Goal: Find specific page/section: Find specific page/section

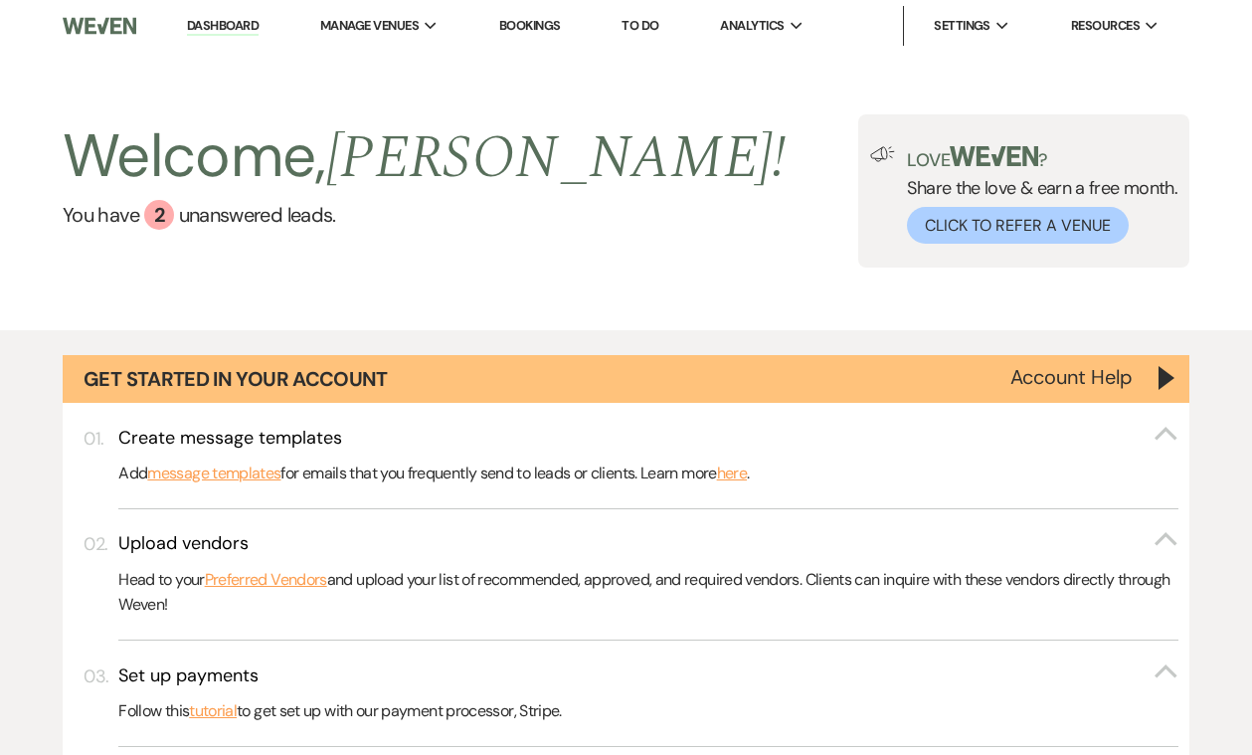
click at [542, 39] on li "Bookings" at bounding box center [530, 26] width 82 height 40
click at [532, 26] on link "Bookings" at bounding box center [530, 25] width 62 height 17
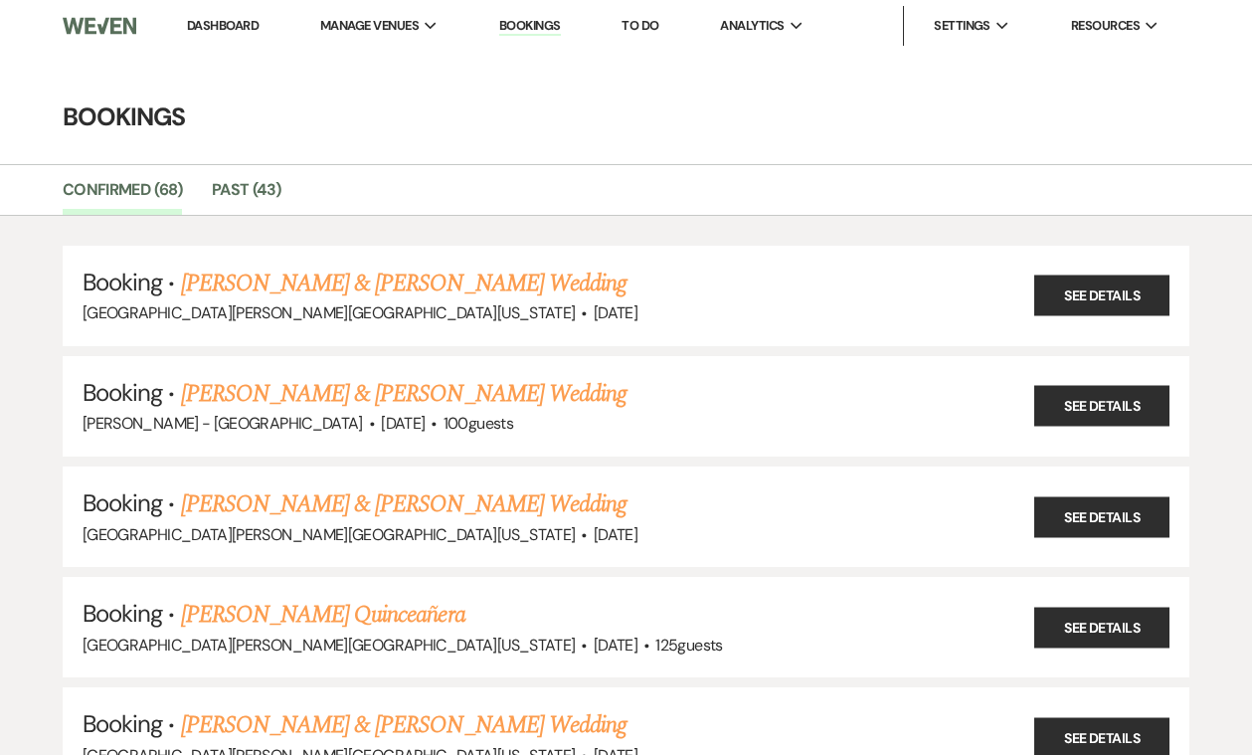
click at [194, 32] on link "Dashboard" at bounding box center [223, 25] width 72 height 17
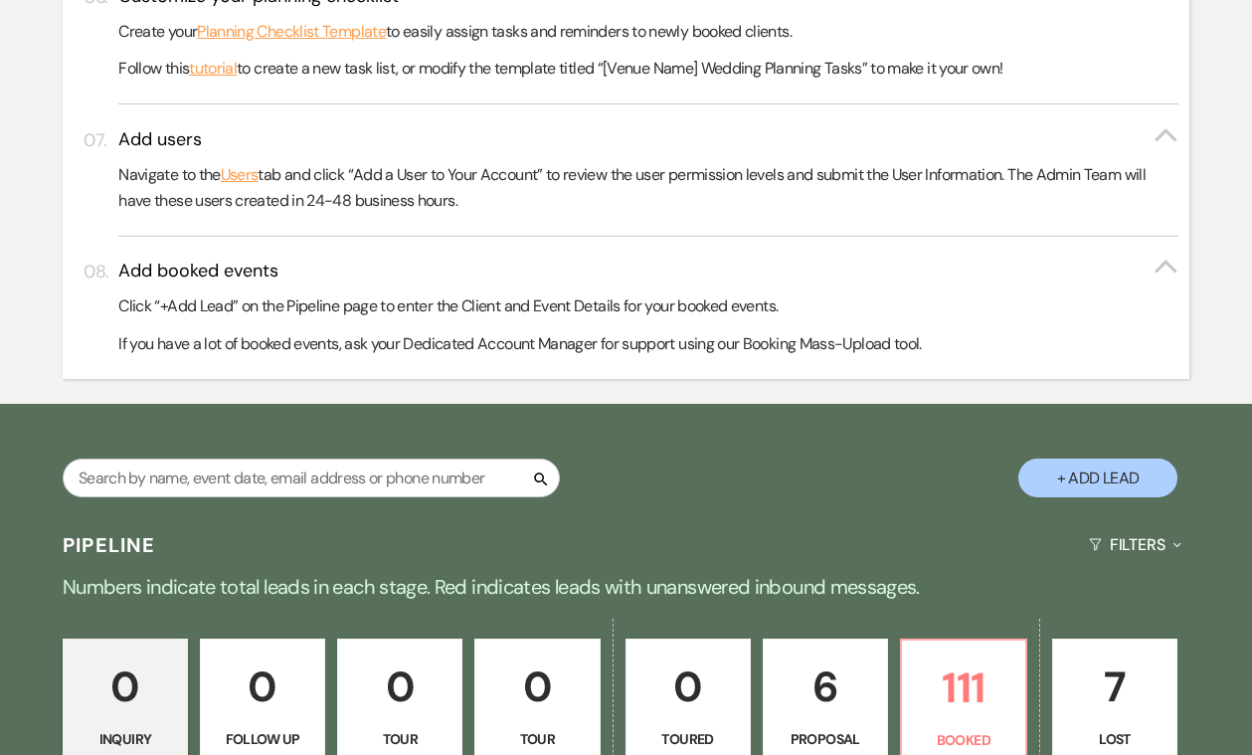
scroll to position [1114, 0]
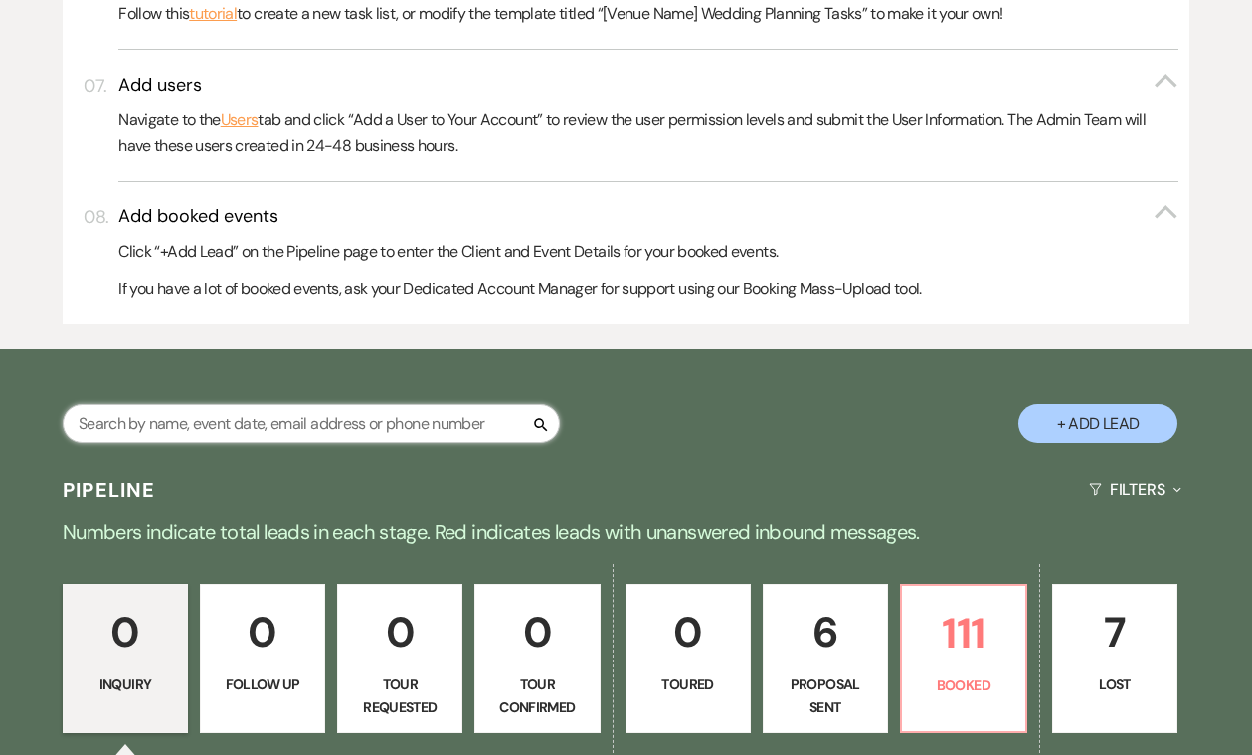
click at [363, 412] on input "text" at bounding box center [311, 423] width 497 height 39
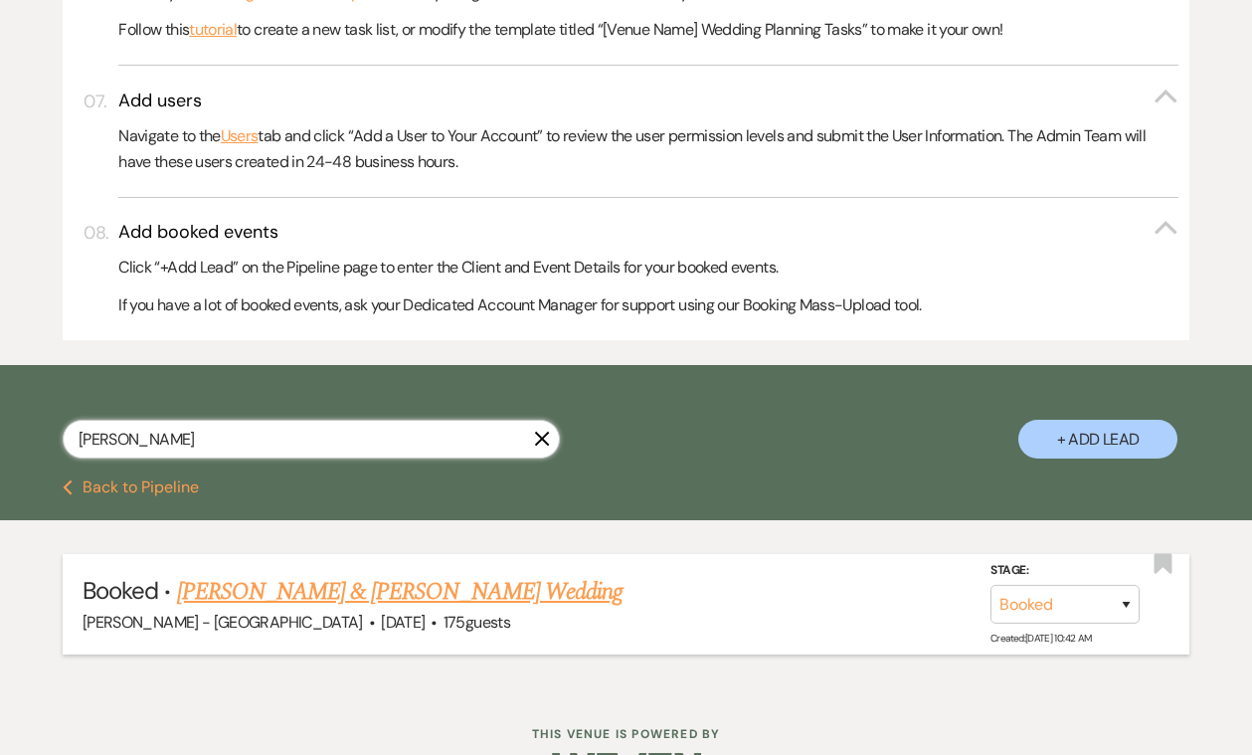
type input "[PERSON_NAME]"
click at [318, 574] on link "[PERSON_NAME] & [PERSON_NAME] Wedding" at bounding box center [399, 592] width 445 height 36
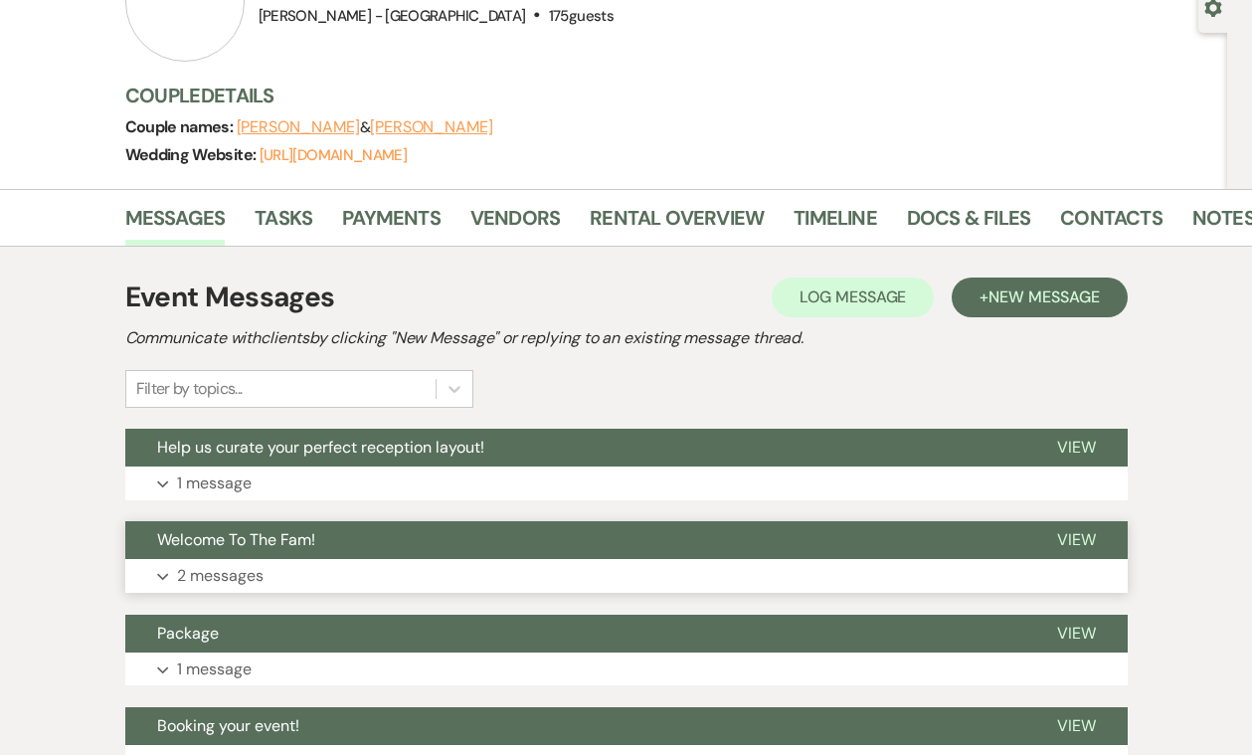
scroll to position [196, 0]
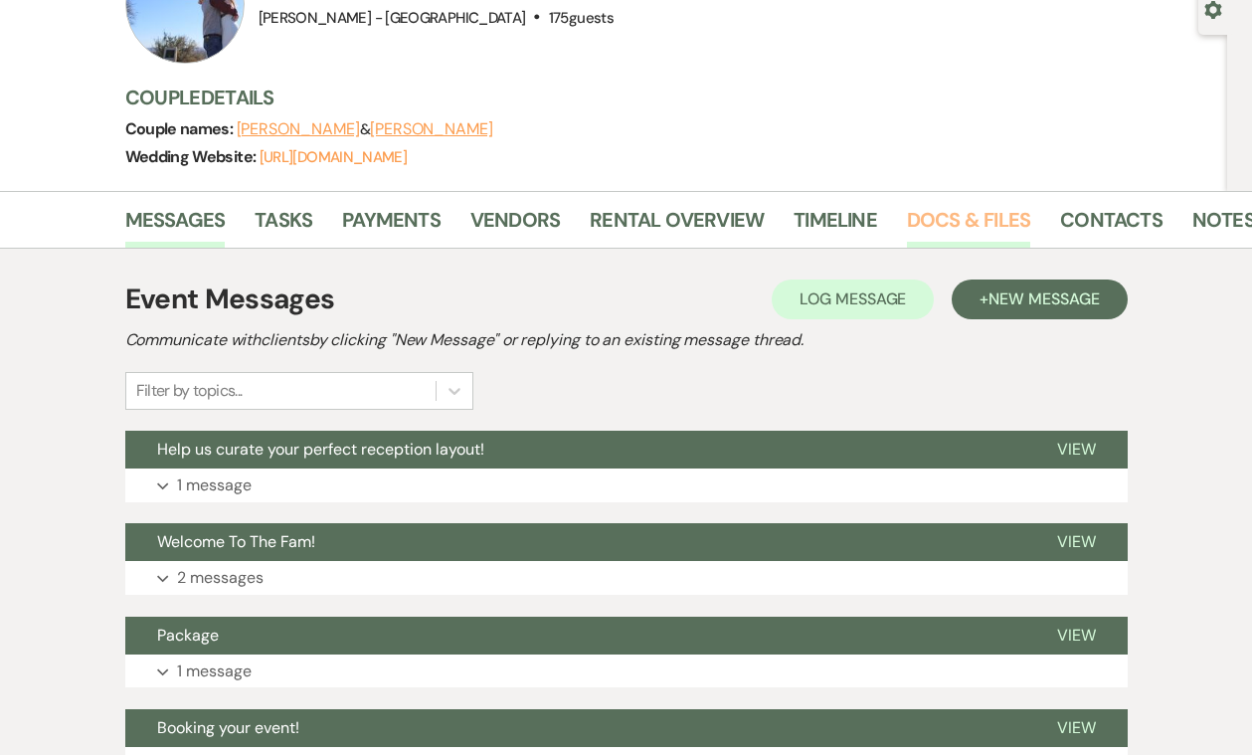
click at [927, 204] on link "Docs & Files" at bounding box center [968, 226] width 123 height 44
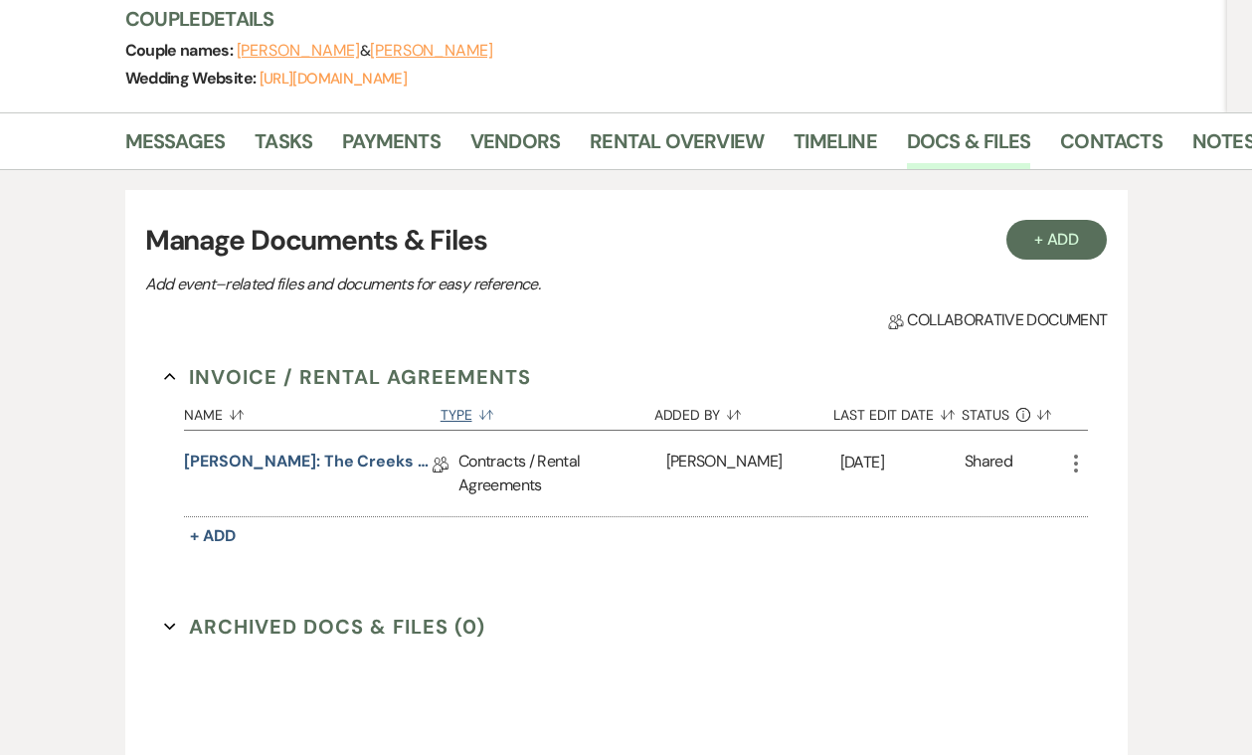
scroll to position [275, 0]
click at [360, 469] on link "[PERSON_NAME]: The Creeks Venue User Agreement" at bounding box center [308, 463] width 249 height 31
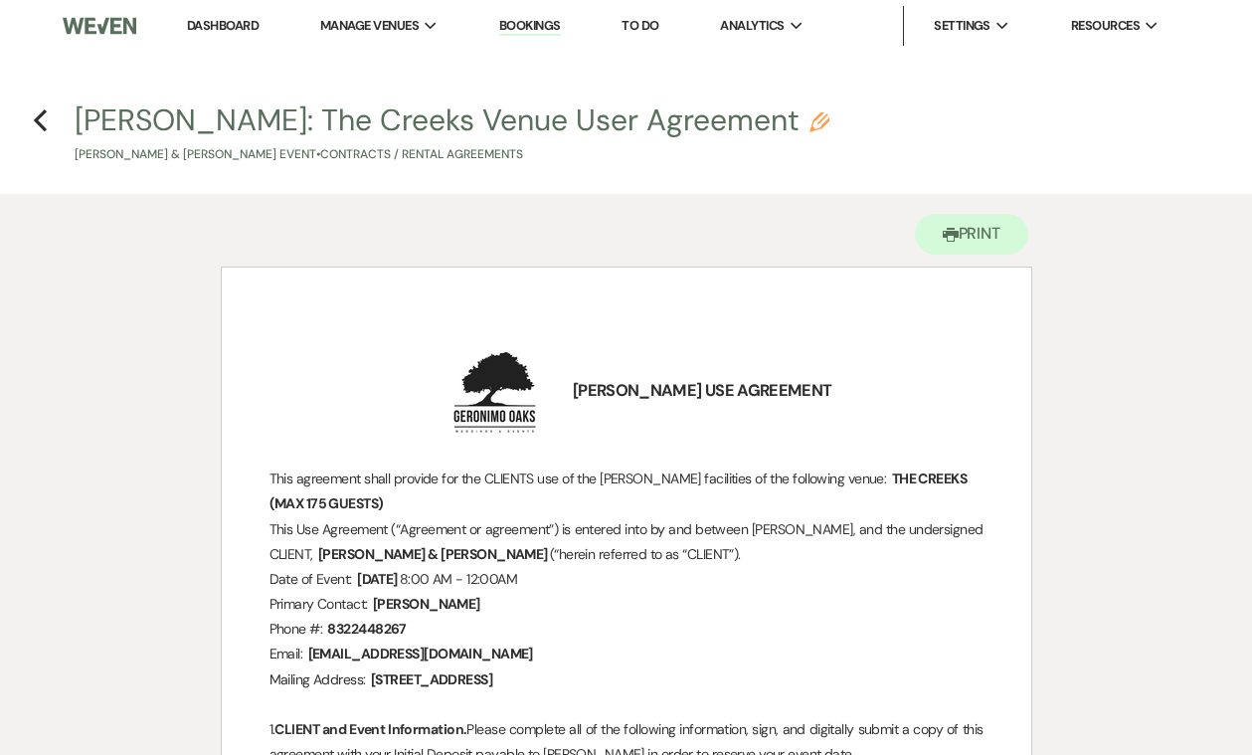
click at [48, 126] on h4 "Previous [PERSON_NAME]: The Creeks Venue User Agreement Pencil [PERSON_NAME] & …" at bounding box center [626, 131] width 1252 height 65
click at [27, 126] on h4 "Previous [PERSON_NAME]: The Creeks Venue User Agreement Pencil [PERSON_NAME] & …" at bounding box center [626, 131] width 1252 height 65
click at [40, 123] on use "button" at bounding box center [40, 120] width 13 height 22
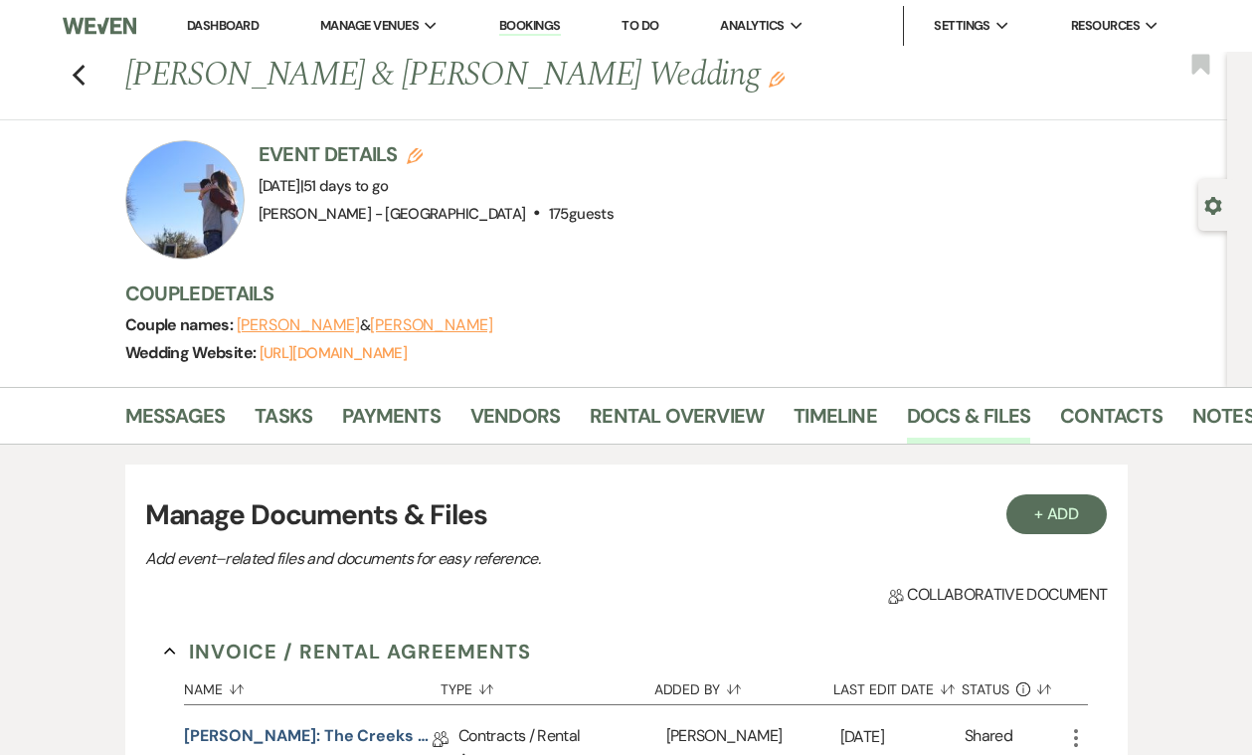
scroll to position [275, 0]
